Goal: Task Accomplishment & Management: Use online tool/utility

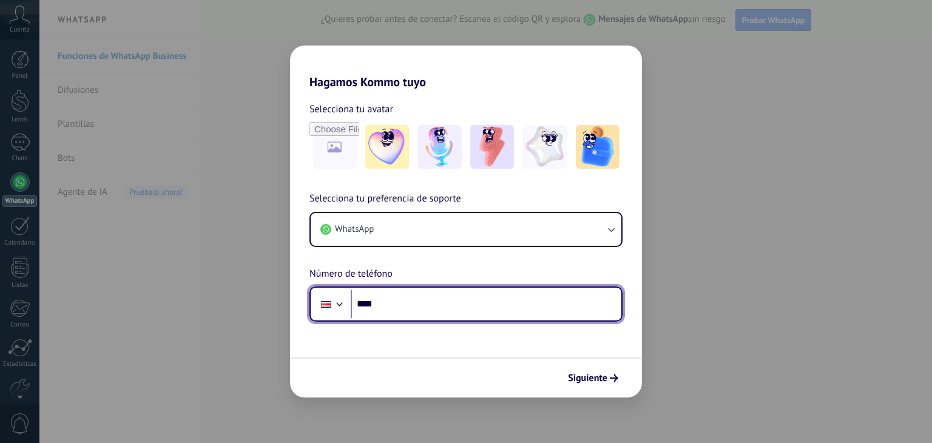
click at [403, 294] on input "****" at bounding box center [486, 304] width 271 height 28
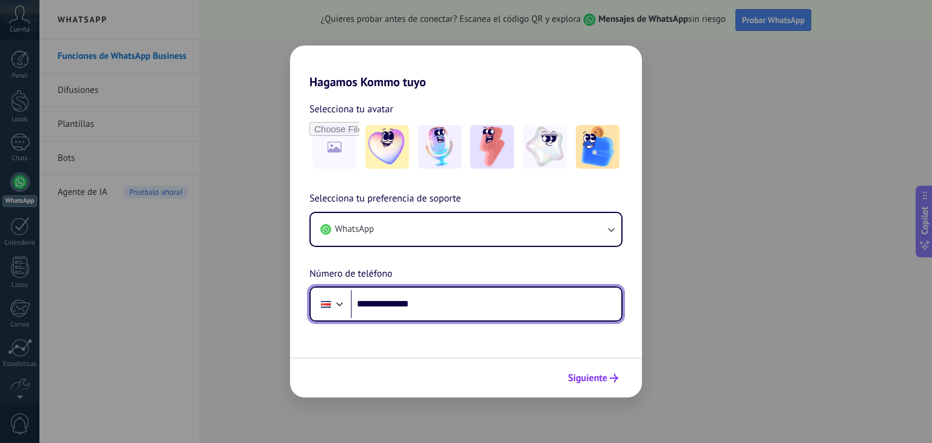
type input "**********"
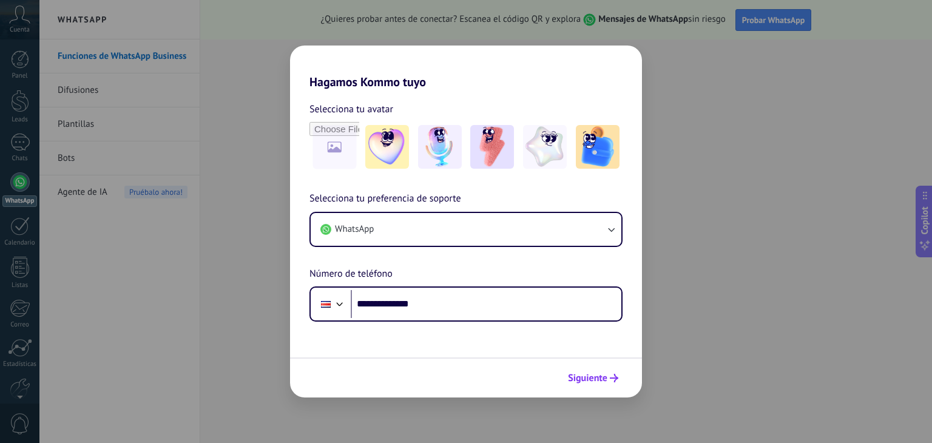
click at [602, 374] on span "Siguiente" at bounding box center [587, 378] width 39 height 8
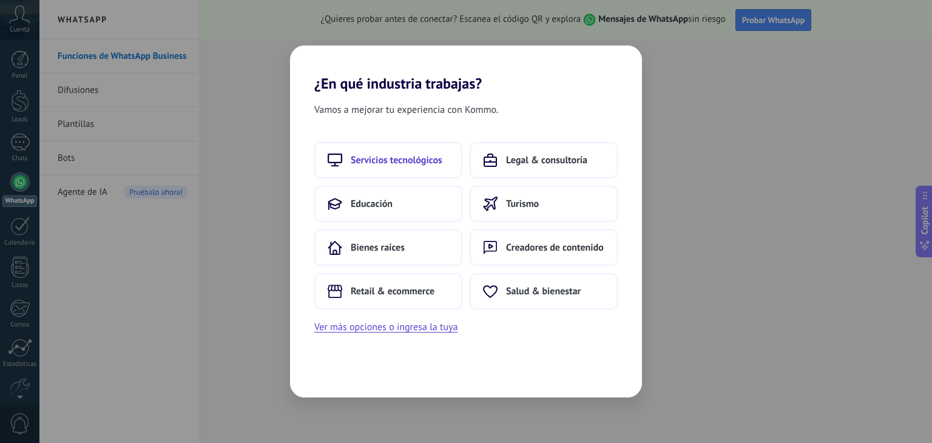
click at [414, 165] on span "Servicios tecnológicos" at bounding box center [397, 160] width 92 height 12
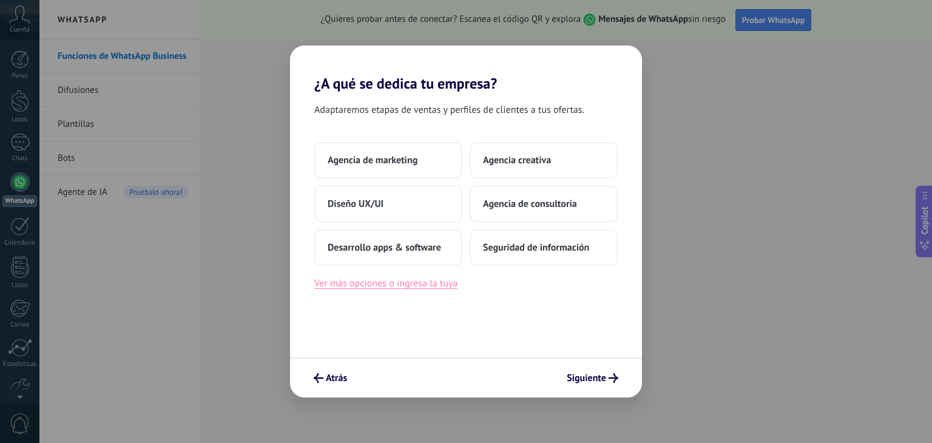
click at [437, 282] on button "Ver más opciones o ingresa la tuya" at bounding box center [385, 283] width 143 height 16
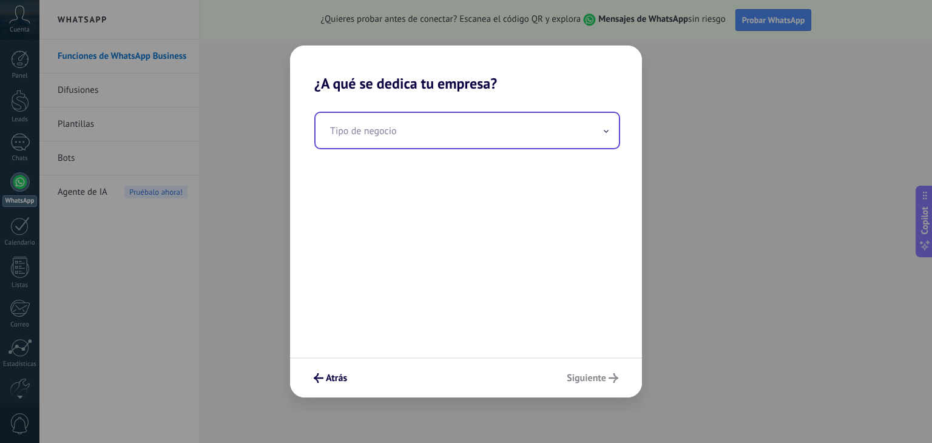
click at [420, 143] on input "text" at bounding box center [467, 130] width 303 height 35
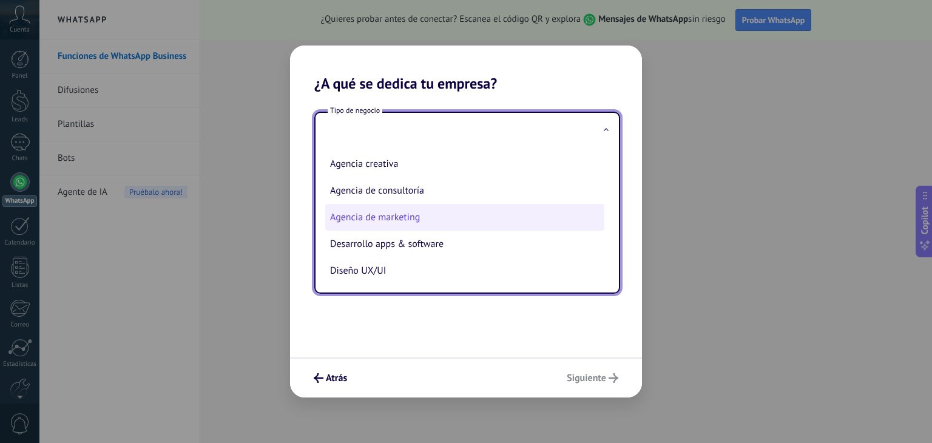
click at [425, 218] on li "Agencia de marketing" at bounding box center [464, 217] width 279 height 27
type input "**********"
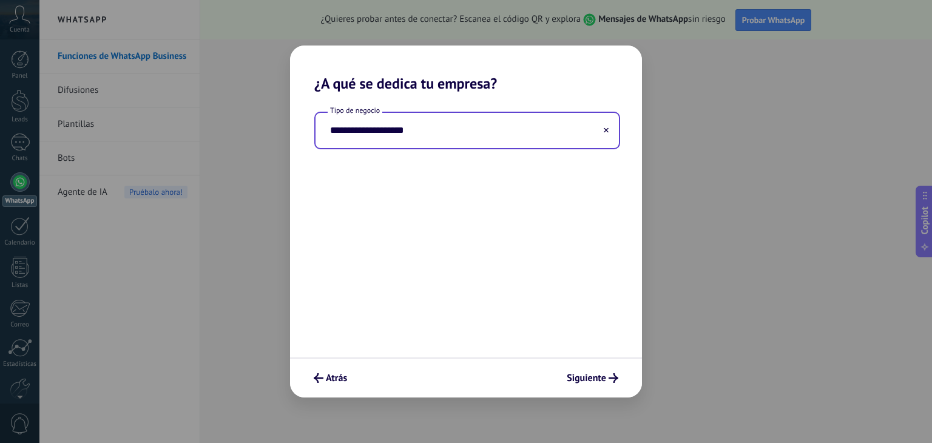
click at [419, 143] on input "**********" at bounding box center [467, 130] width 303 height 35
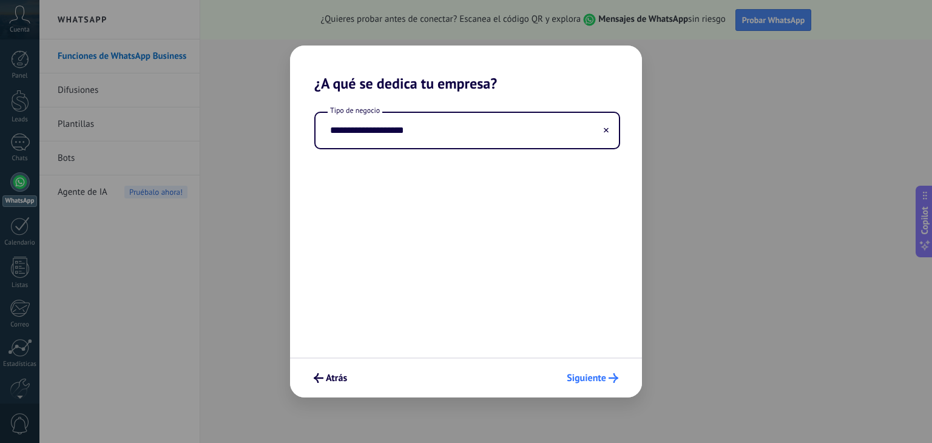
click at [592, 377] on div "Atrás Siguiente" at bounding box center [466, 377] width 352 height 40
click at [592, 377] on span "Siguiente" at bounding box center [586, 378] width 39 height 8
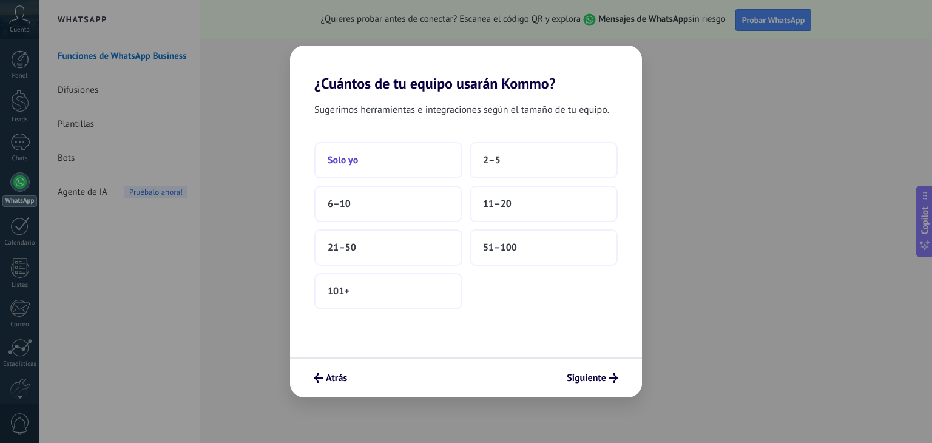
click at [403, 160] on button "Solo yo" at bounding box center [388, 160] width 148 height 36
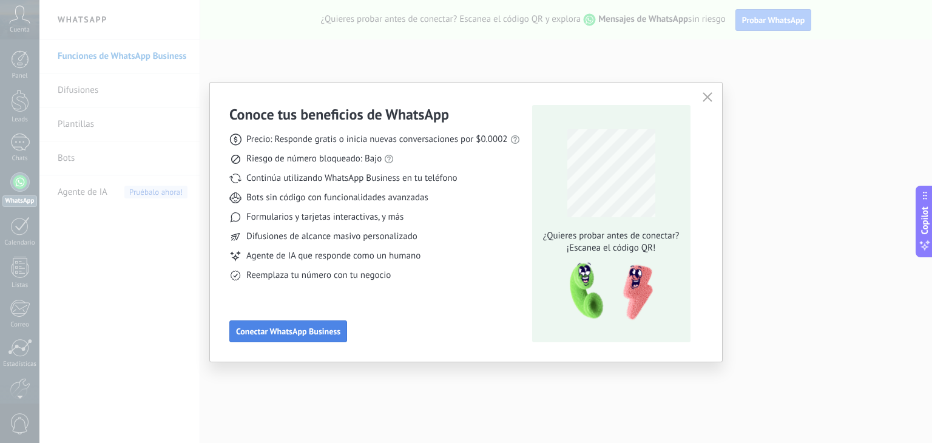
click at [329, 329] on span "Conectar WhatsApp Business" at bounding box center [288, 331] width 104 height 8
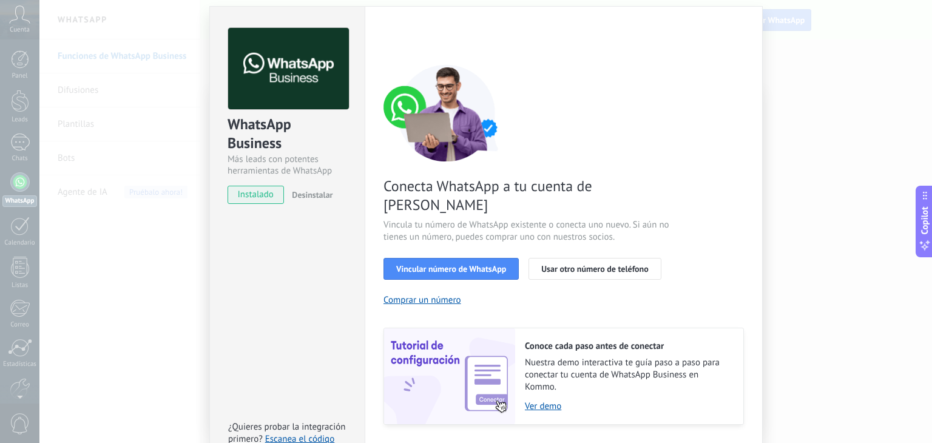
scroll to position [52, 0]
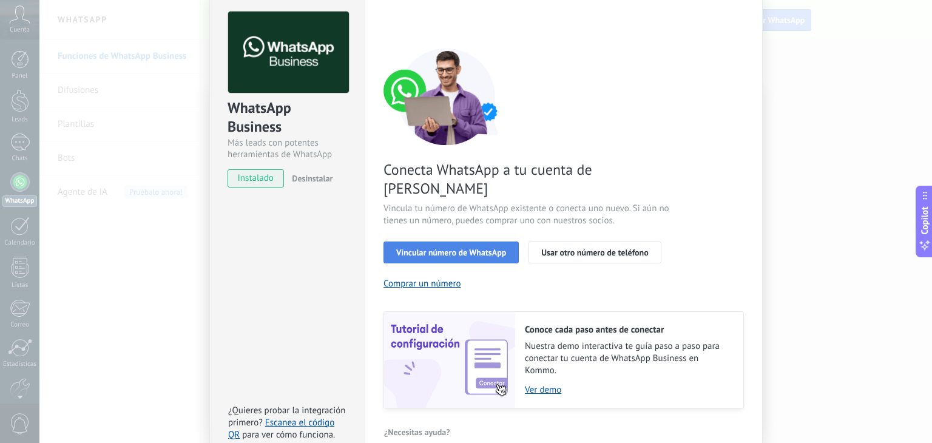
click at [447, 248] on span "Vincular número de WhatsApp" at bounding box center [451, 252] width 110 height 8
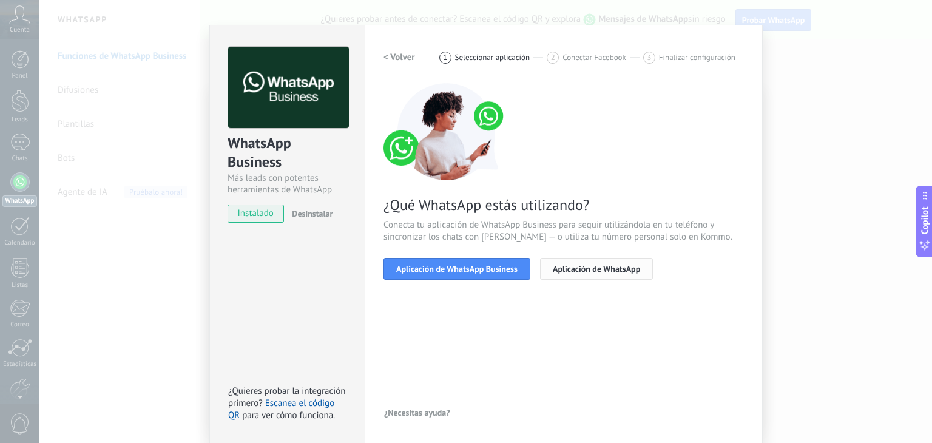
click at [576, 274] on button "Aplicación de WhatsApp" at bounding box center [596, 269] width 113 height 22
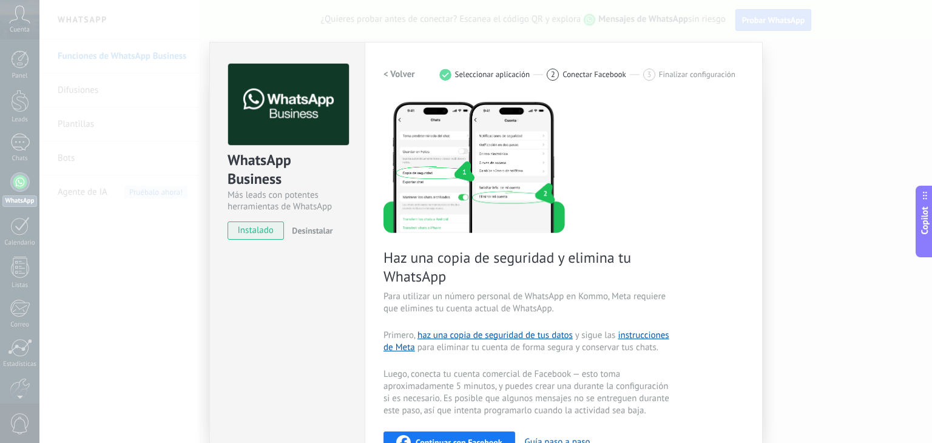
scroll to position [0, 0]
click at [408, 73] on h2 "< Volver" at bounding box center [399, 75] width 32 height 12
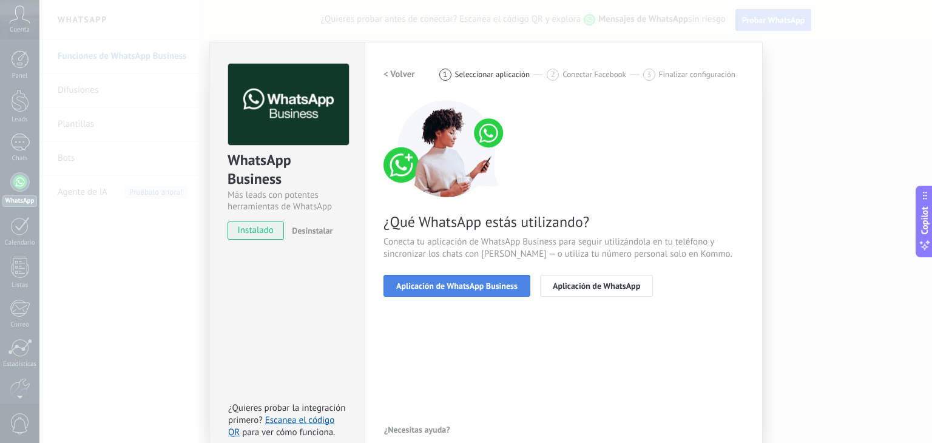
click at [449, 277] on button "Aplicación de WhatsApp Business" at bounding box center [456, 286] width 147 height 22
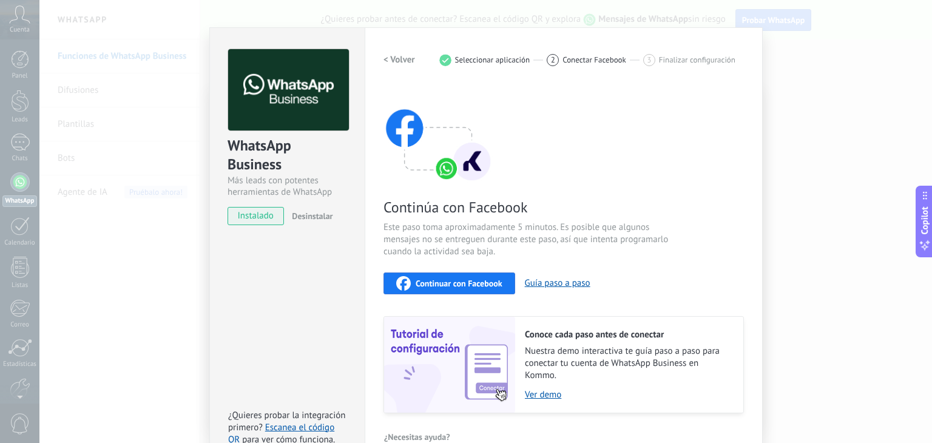
scroll to position [38, 0]
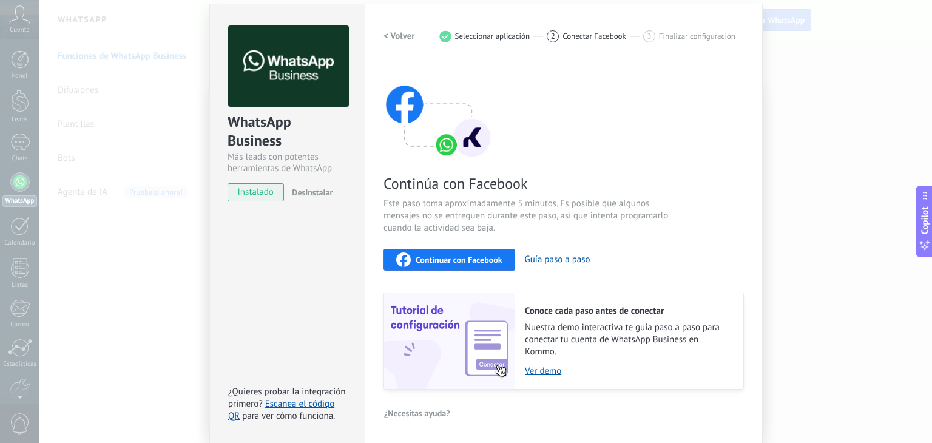
click at [380, 42] on div "Configuraciones Autorizaciones This tab logs the users who have granted integra…" at bounding box center [564, 224] width 398 height 440
click at [383, 39] on h2 "< Volver" at bounding box center [399, 36] width 32 height 12
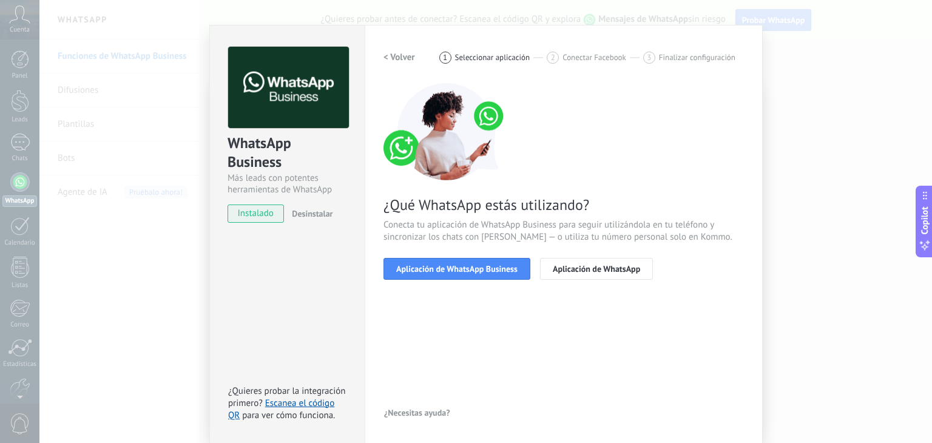
click at [396, 66] on button "< Volver" at bounding box center [399, 58] width 32 height 22
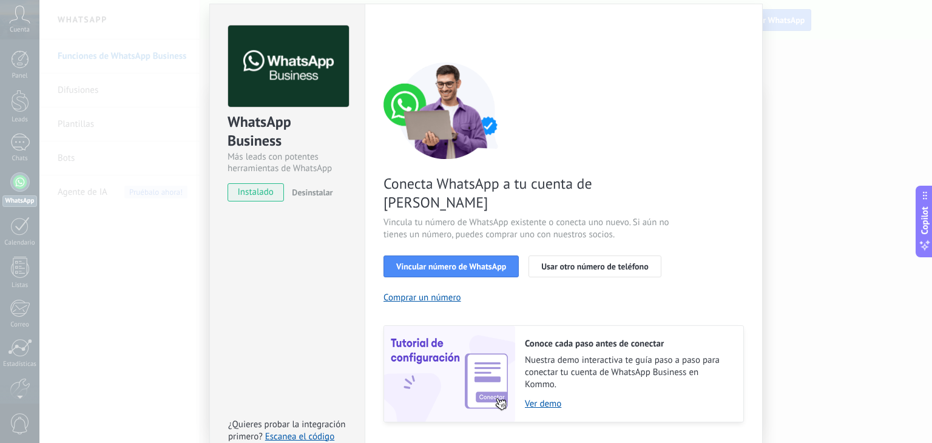
click at [396, 57] on div "< Volver 1 Seleccionar aplicación 2 Conectar Facebook 3 Finalizar configuración…" at bounding box center [563, 223] width 360 height 397
click at [200, 191] on div "WhatsApp Business Más leads con potentes herramientas de WhatsApp instalado Des…" at bounding box center [485, 221] width 893 height 443
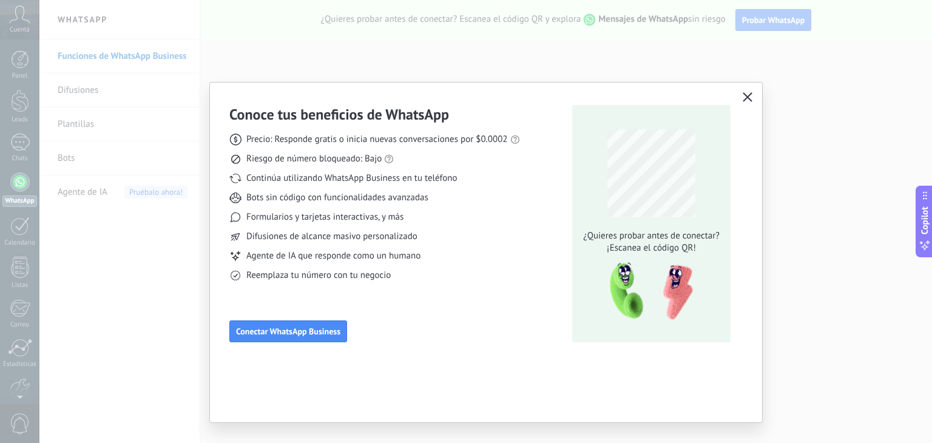
scroll to position [0, 0]
drag, startPoint x: 728, startPoint y: 109, endPoint x: 740, endPoint y: 104, distance: 12.9
click at [731, 108] on div "Conoce tus beneficios de WhatsApp Precio: Responde gratis o inicia nuevas conve…" at bounding box center [485, 223] width 513 height 237
click at [743, 102] on span "button" at bounding box center [748, 97] width 10 height 11
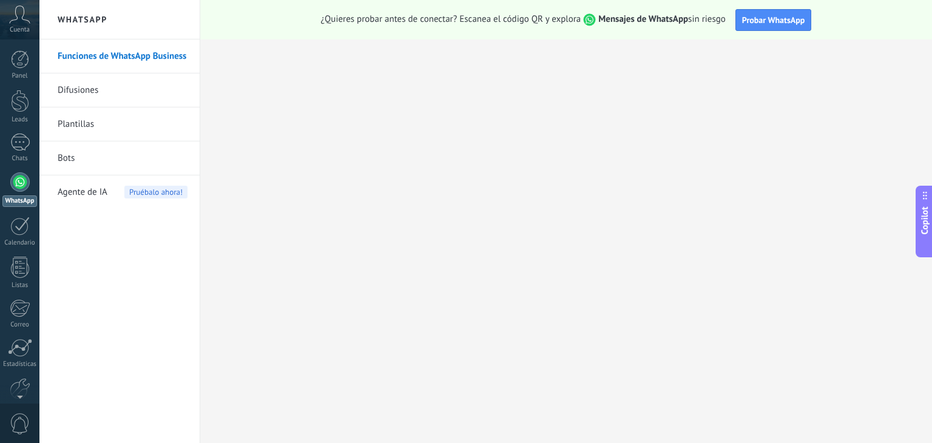
scroll to position [61, 0]
